Goal: Transaction & Acquisition: Purchase product/service

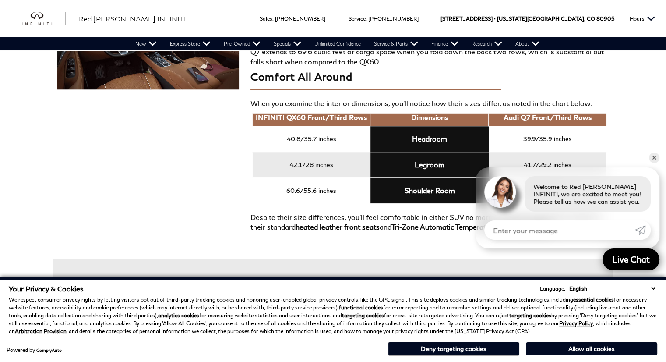
scroll to position [804, 0]
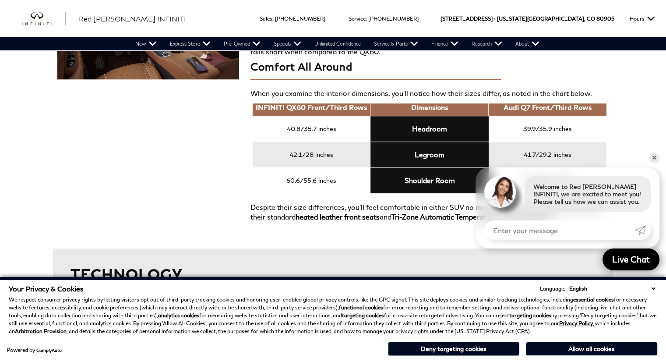
drag, startPoint x: 668, startPoint y: 25, endPoint x: 671, endPoint y: 140, distance: 114.7
click at [651, 158] on link "✕" at bounding box center [654, 157] width 11 height 11
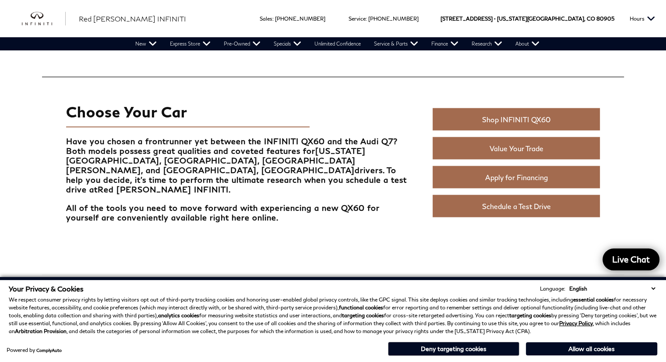
scroll to position [1847, 0]
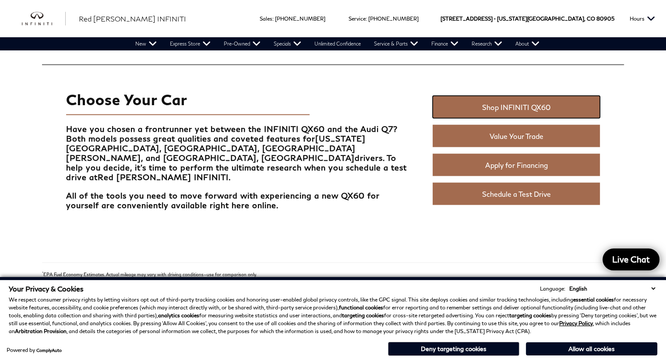
click at [536, 105] on link "Shop INFINITI QX60" at bounding box center [515, 107] width 167 height 22
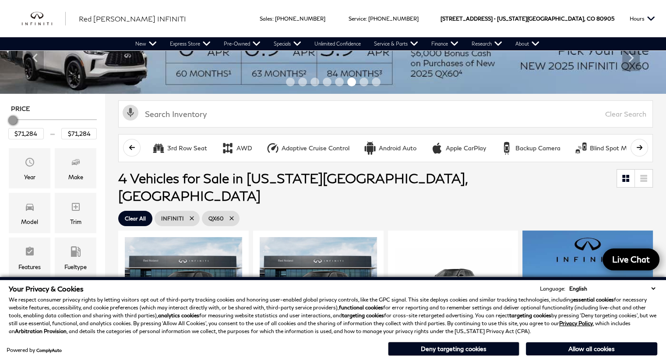
scroll to position [21, 0]
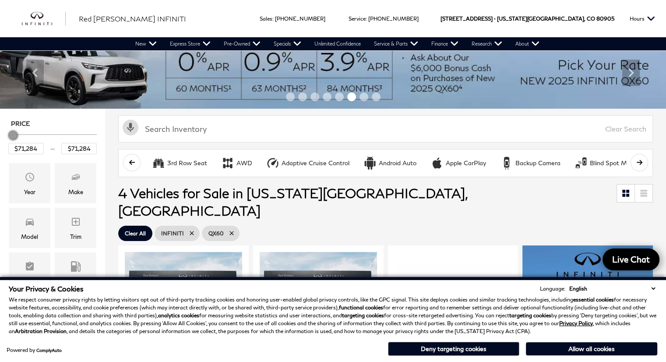
drag, startPoint x: 668, startPoint y: 40, endPoint x: 672, endPoint y: 31, distance: 10.0
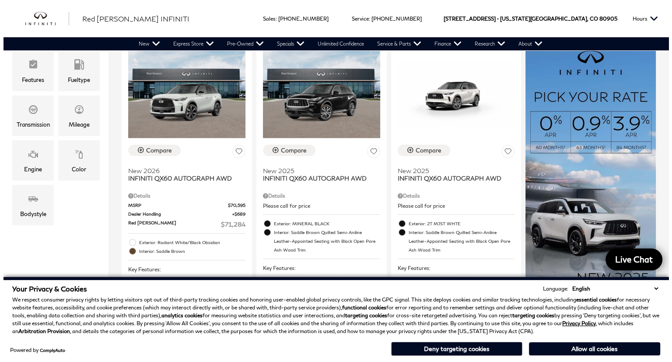
scroll to position [231, 0]
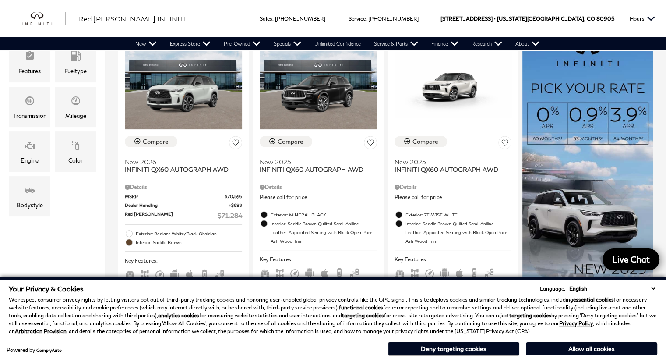
click at [84, 149] on div "Color" at bounding box center [76, 151] width 42 height 40
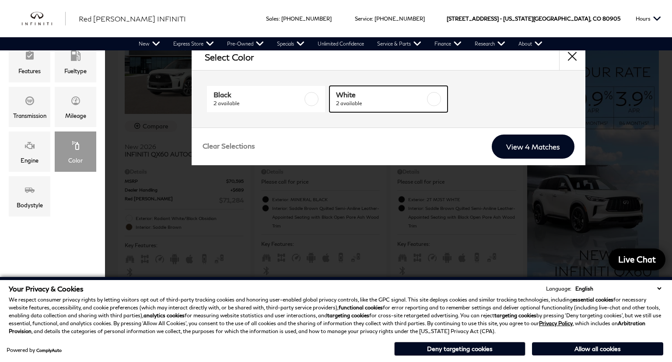
click at [436, 99] on label at bounding box center [434, 99] width 14 height 14
checkbox input "true"
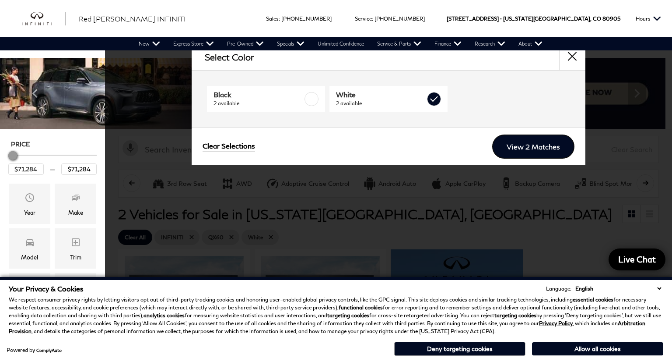
click at [520, 144] on link "View 2 Matches" at bounding box center [533, 146] width 82 height 24
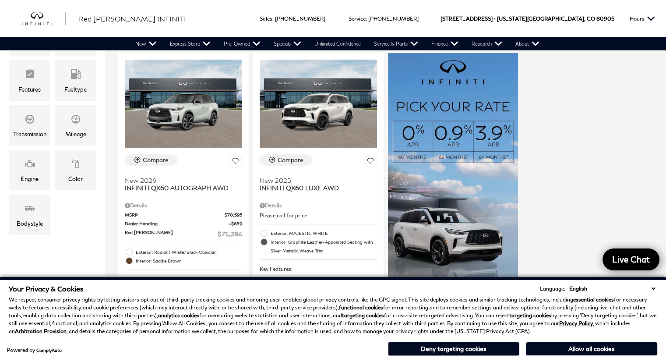
scroll to position [218, 0]
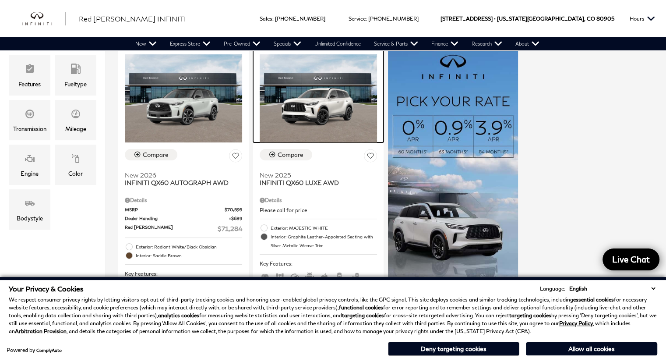
click at [320, 111] on img at bounding box center [318, 98] width 117 height 88
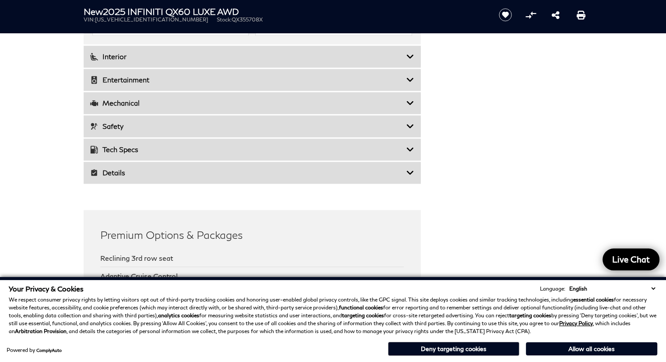
scroll to position [1377, 0]
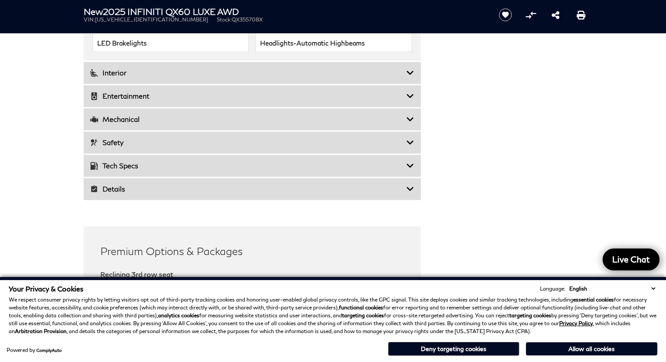
click at [410, 76] on icon at bounding box center [410, 72] width 8 height 9
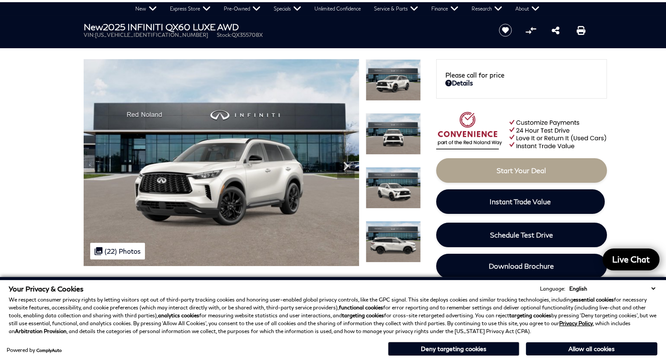
scroll to position [29, 0]
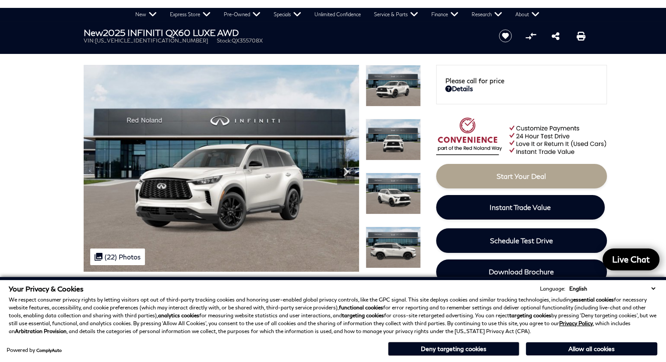
drag, startPoint x: 671, startPoint y: 186, endPoint x: 672, endPoint y: 29, distance: 157.2
click at [272, 215] on img at bounding box center [221, 168] width 275 height 207
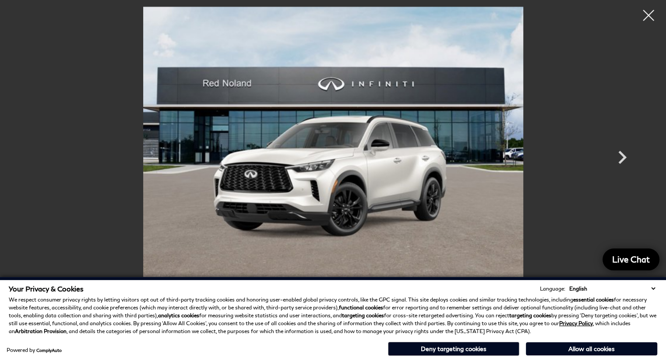
click at [619, 159] on icon "Next" at bounding box center [622, 157] width 26 height 26
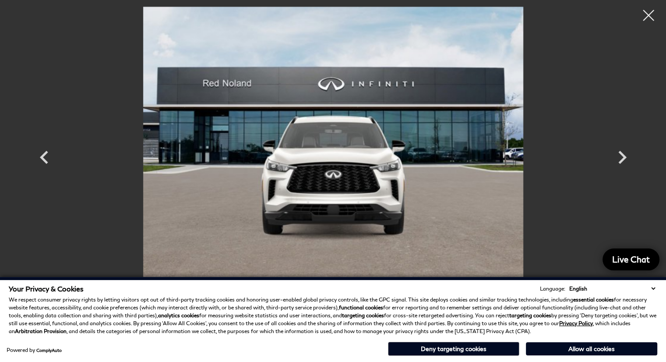
click at [619, 159] on icon "Next" at bounding box center [622, 157] width 26 height 26
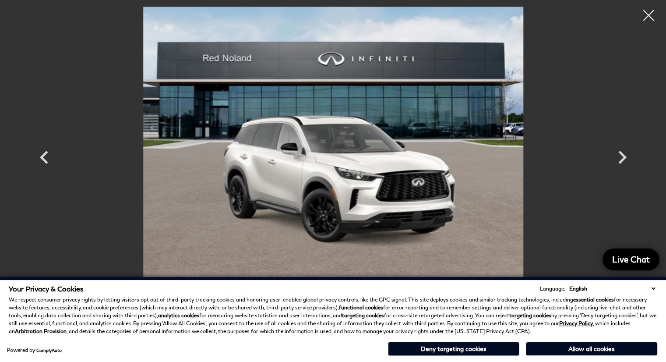
click at [619, 159] on icon "Next" at bounding box center [622, 157] width 26 height 26
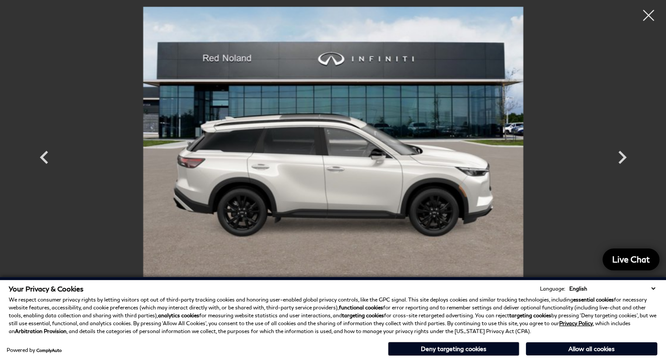
click at [619, 159] on icon "Next" at bounding box center [622, 157] width 26 height 26
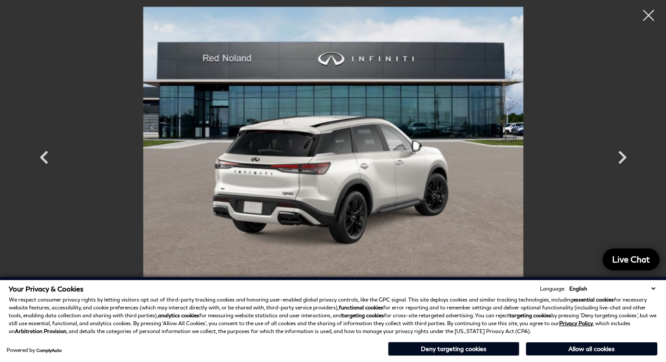
click at [619, 159] on icon "Next" at bounding box center [622, 157] width 26 height 26
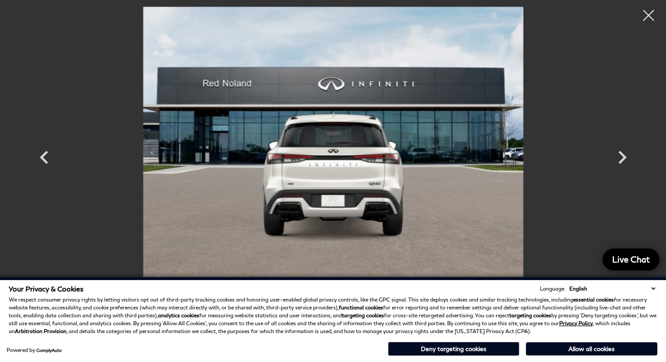
click at [619, 159] on icon "Next" at bounding box center [622, 157] width 26 height 26
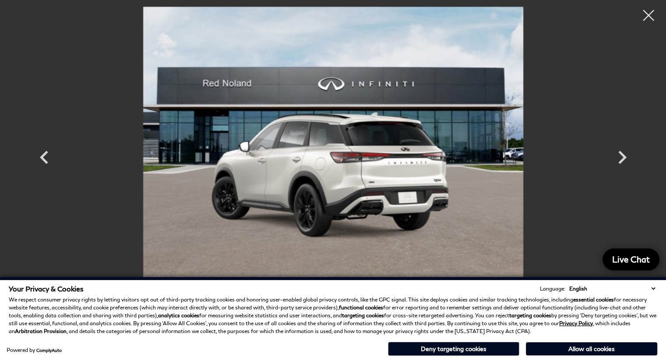
click at [620, 155] on icon "Next" at bounding box center [622, 157] width 26 height 26
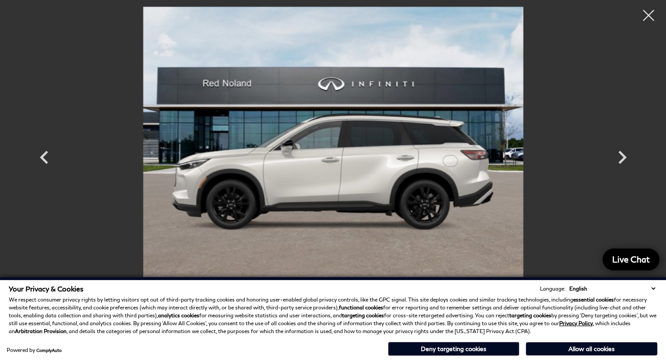
click at [620, 155] on icon "Next" at bounding box center [622, 157] width 26 height 26
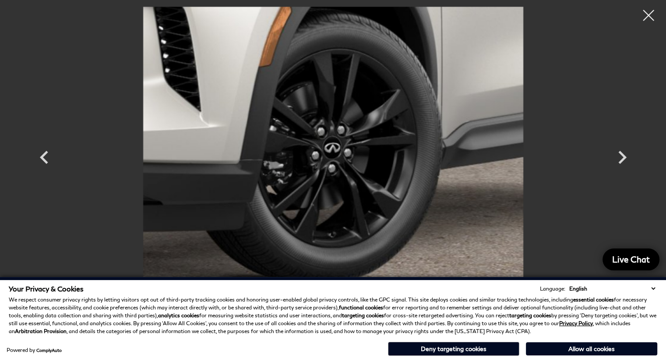
click at [620, 155] on icon "Next" at bounding box center [622, 157] width 26 height 26
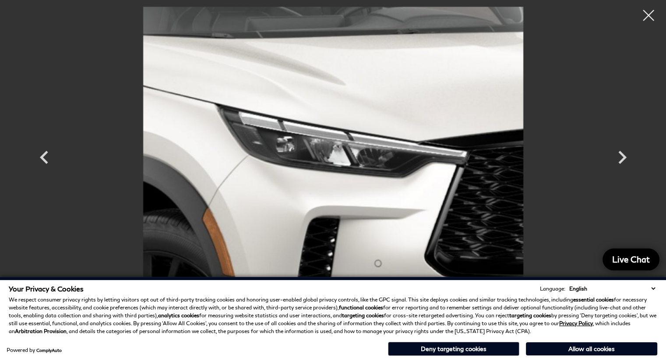
click at [620, 155] on icon "Next" at bounding box center [622, 157] width 26 height 26
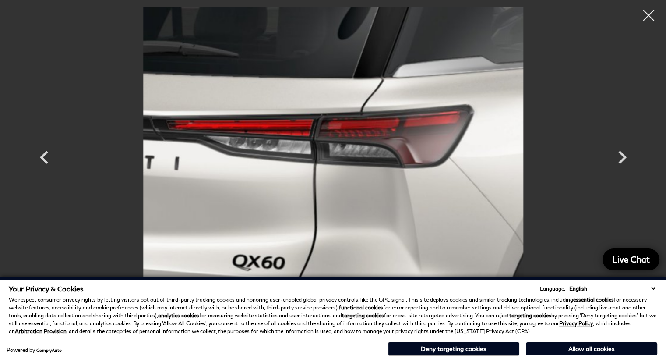
click at [620, 155] on icon "Next" at bounding box center [622, 157] width 26 height 26
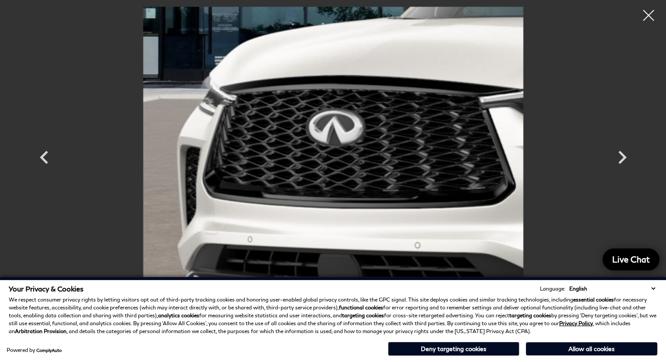
click at [620, 155] on icon "Next" at bounding box center [622, 157] width 26 height 26
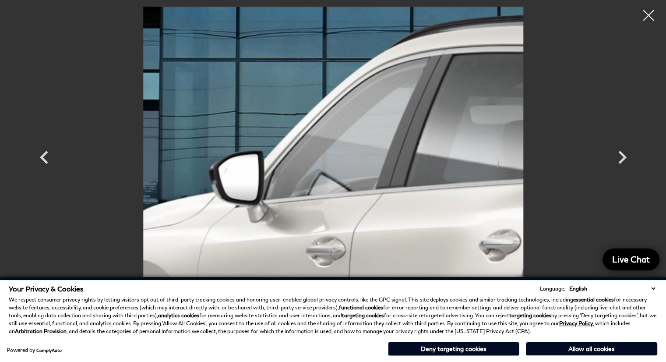
click at [620, 155] on icon "Next" at bounding box center [622, 157] width 26 height 26
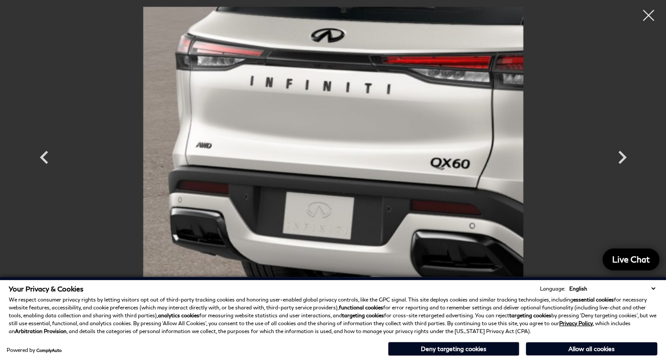
click at [620, 155] on icon "Next" at bounding box center [622, 157] width 26 height 26
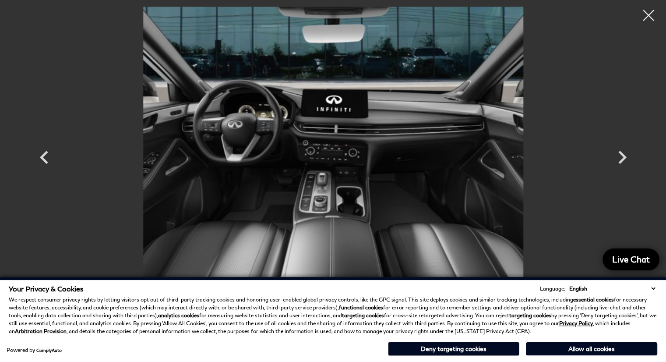
click at [620, 155] on icon "Next" at bounding box center [622, 157] width 26 height 26
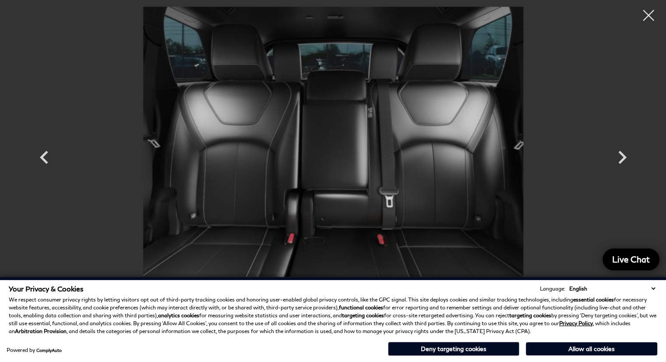
click at [620, 155] on icon "Next" at bounding box center [622, 157] width 26 height 26
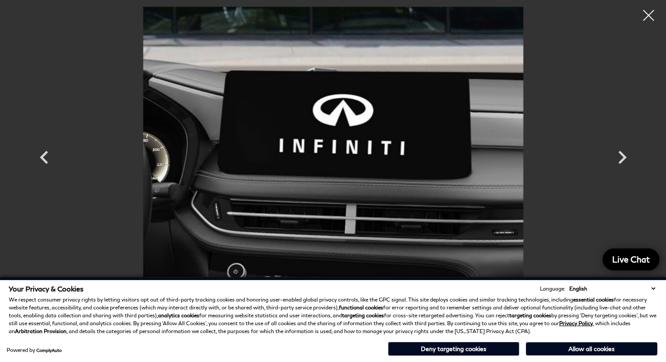
click at [620, 155] on icon "Next" at bounding box center [622, 157] width 26 height 26
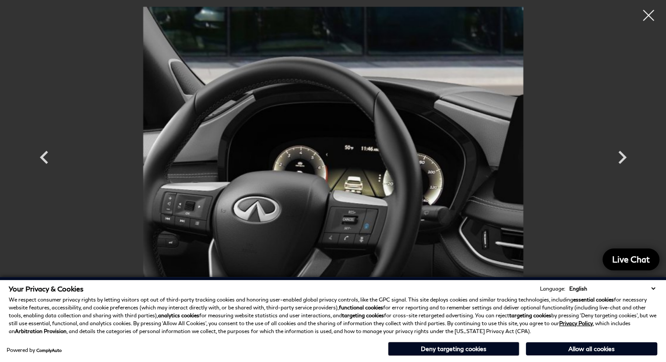
click at [620, 155] on icon "Next" at bounding box center [622, 157] width 26 height 26
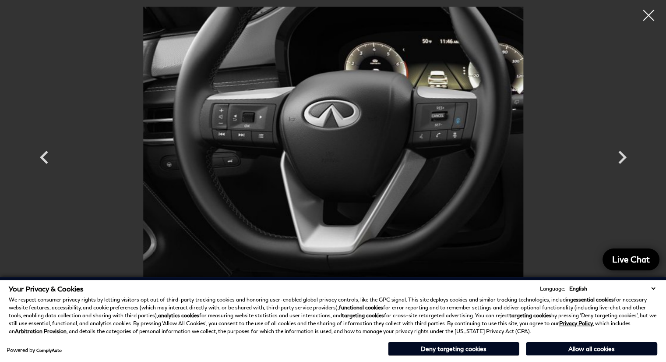
click at [620, 155] on icon "Next" at bounding box center [622, 157] width 26 height 26
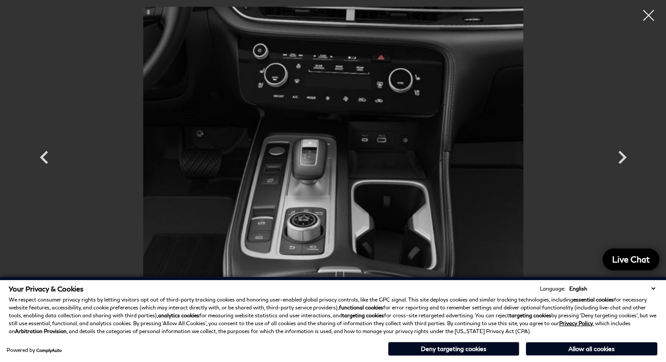
click at [620, 155] on icon "Next" at bounding box center [622, 157] width 26 height 26
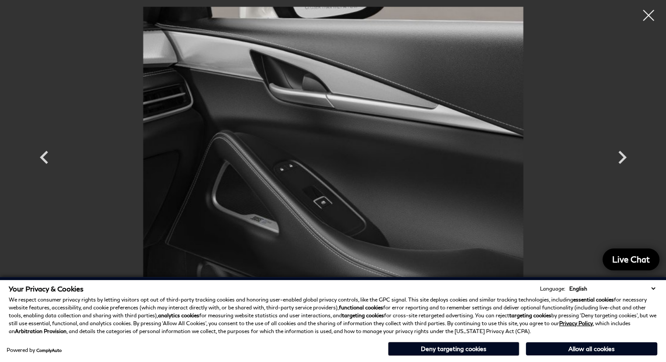
click at [620, 155] on icon "Next" at bounding box center [622, 157] width 26 height 26
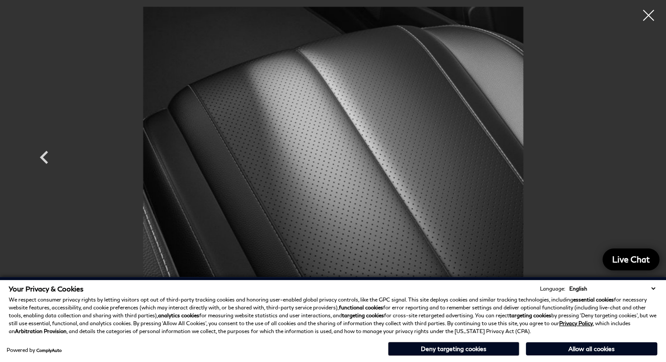
click at [620, 155] on div at bounding box center [333, 149] width 613 height 285
click at [649, 16] on div at bounding box center [648, 15] width 22 height 22
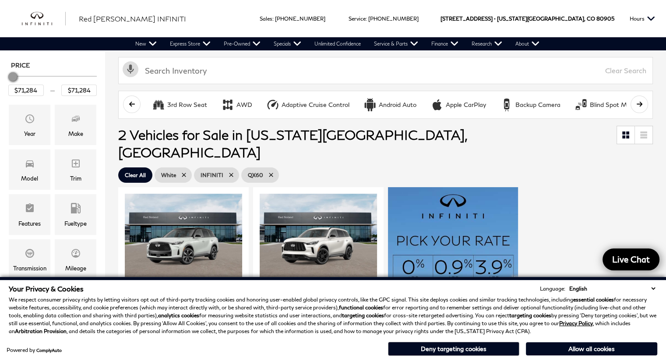
scroll to position [100, 0]
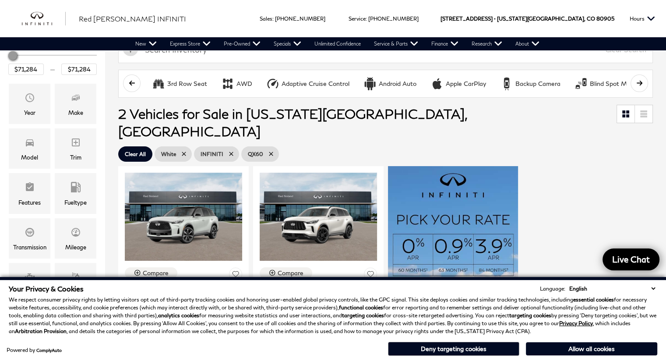
click at [184, 152] on icon at bounding box center [184, 154] width 4 height 4
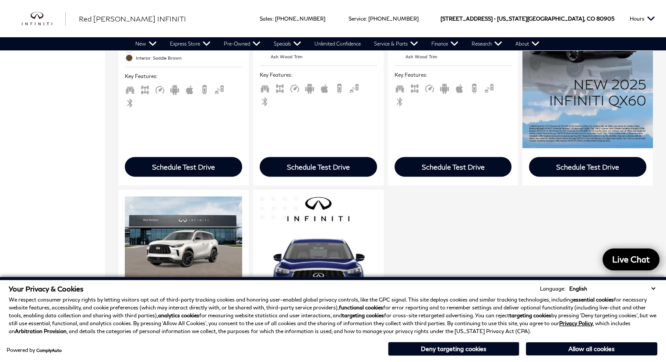
scroll to position [228, 0]
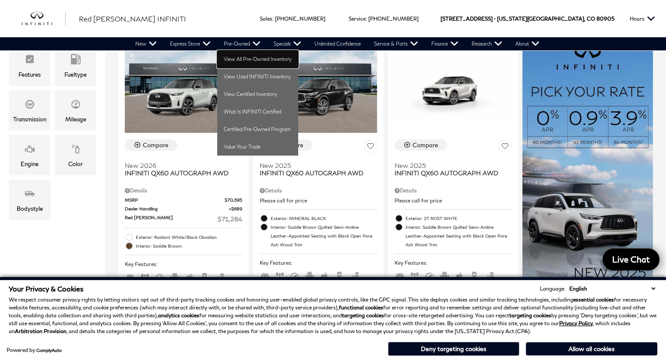
click at [244, 60] on link "View All Pre-Owned Inventory" at bounding box center [257, 59] width 81 height 18
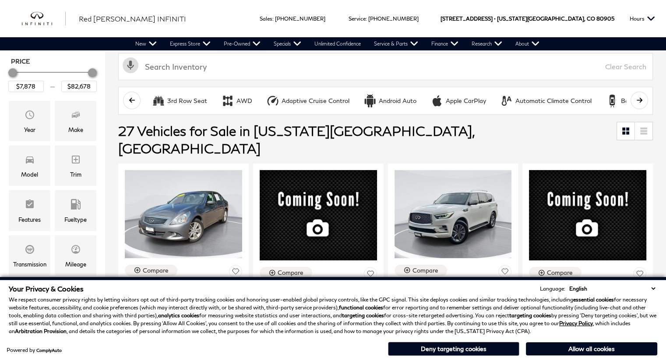
scroll to position [130, 0]
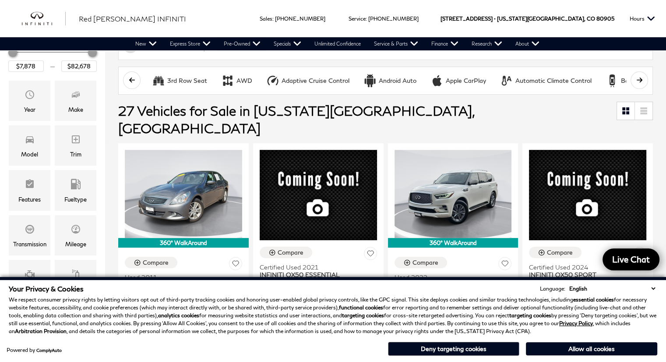
click at [654, 285] on select "English Spanish / Español English / [GEOGRAPHIC_DATA] Korean / 한국어 Vietnamese /…" at bounding box center [612, 288] width 90 height 8
click at [653, 291] on select "English Spanish / Español English / [GEOGRAPHIC_DATA] Korean / 한국어 Vietnamese /…" at bounding box center [612, 288] width 90 height 8
click at [653, 291] on select "English Spanish / Español English / United Kingdom Korean / 한국어 Vietnamese / Ti…" at bounding box center [612, 288] width 90 height 8
click at [466, 353] on button "Deny targeting cookies" at bounding box center [453, 348] width 131 height 14
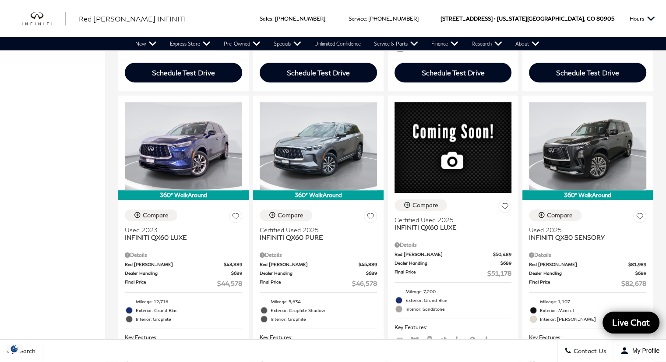
scroll to position [485, 0]
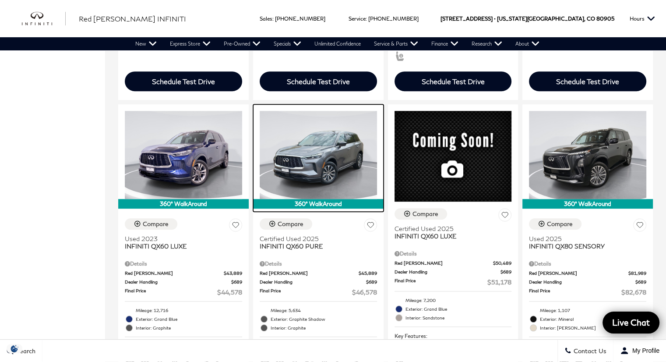
click at [332, 142] on img at bounding box center [318, 155] width 117 height 88
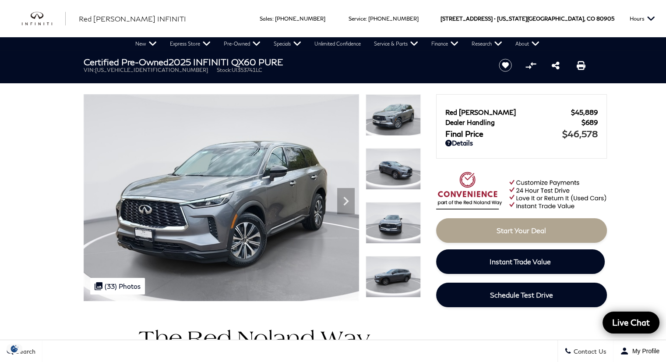
click at [345, 202] on icon "Next" at bounding box center [346, 201] width 18 height 18
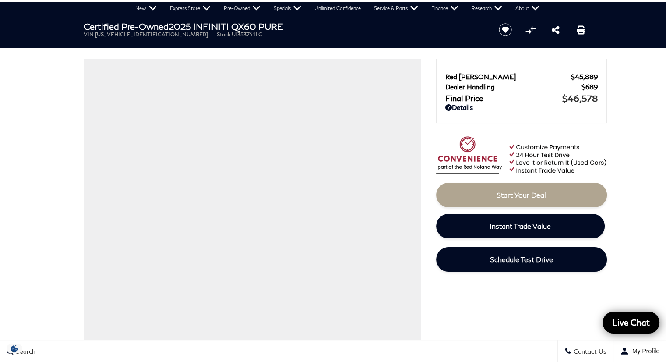
scroll to position [39, 0]
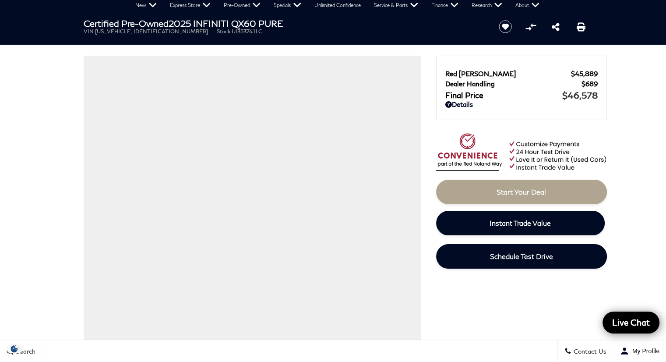
drag, startPoint x: 669, startPoint y: 31, endPoint x: 671, endPoint y: 40, distance: 9.8
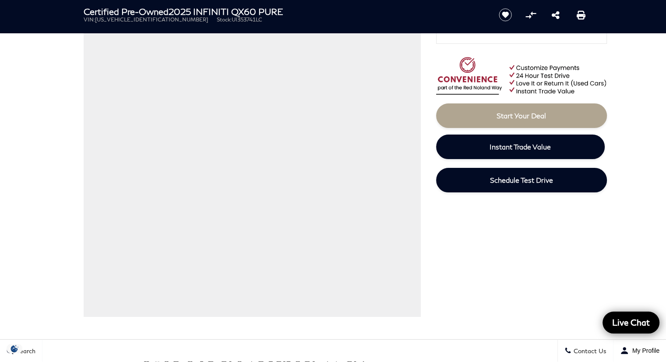
scroll to position [128, 0]
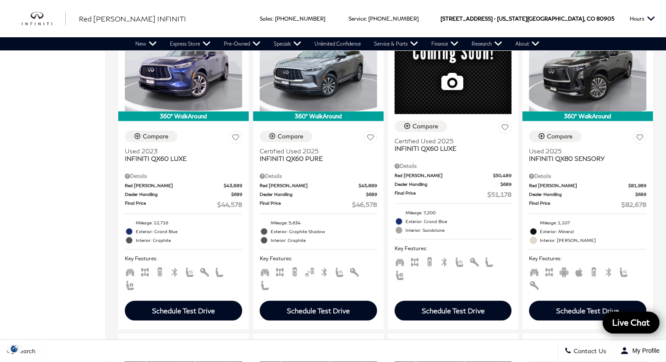
scroll to position [562, 0]
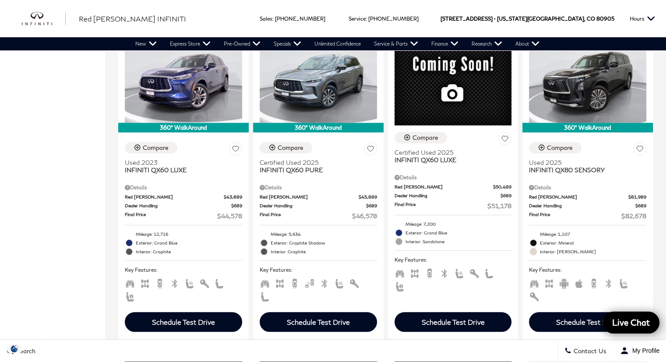
click at [442, 237] on span "Interior: Sandstone" at bounding box center [458, 241] width 106 height 9
click at [471, 69] on div at bounding box center [453, 76] width 130 height 97
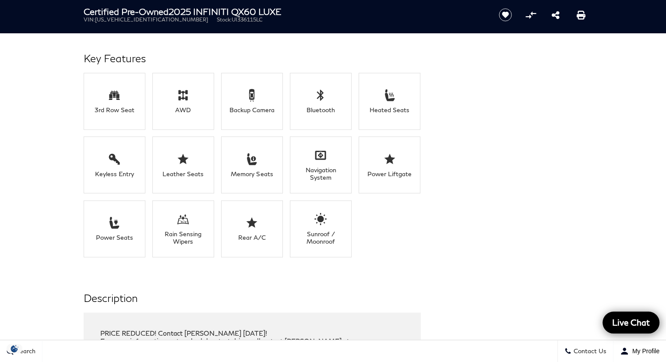
scroll to position [900, 0]
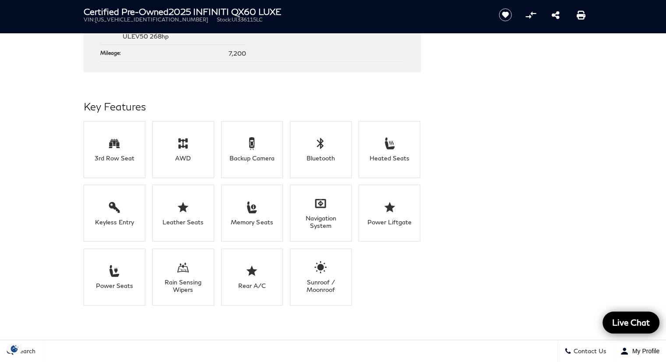
click at [112, 145] on icon at bounding box center [114, 143] width 13 height 13
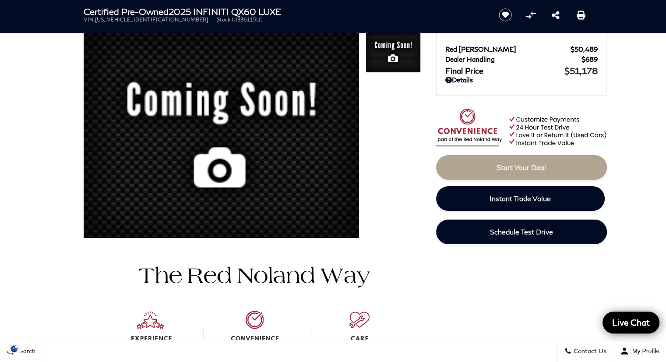
scroll to position [0, 0]
